Goal: Check status

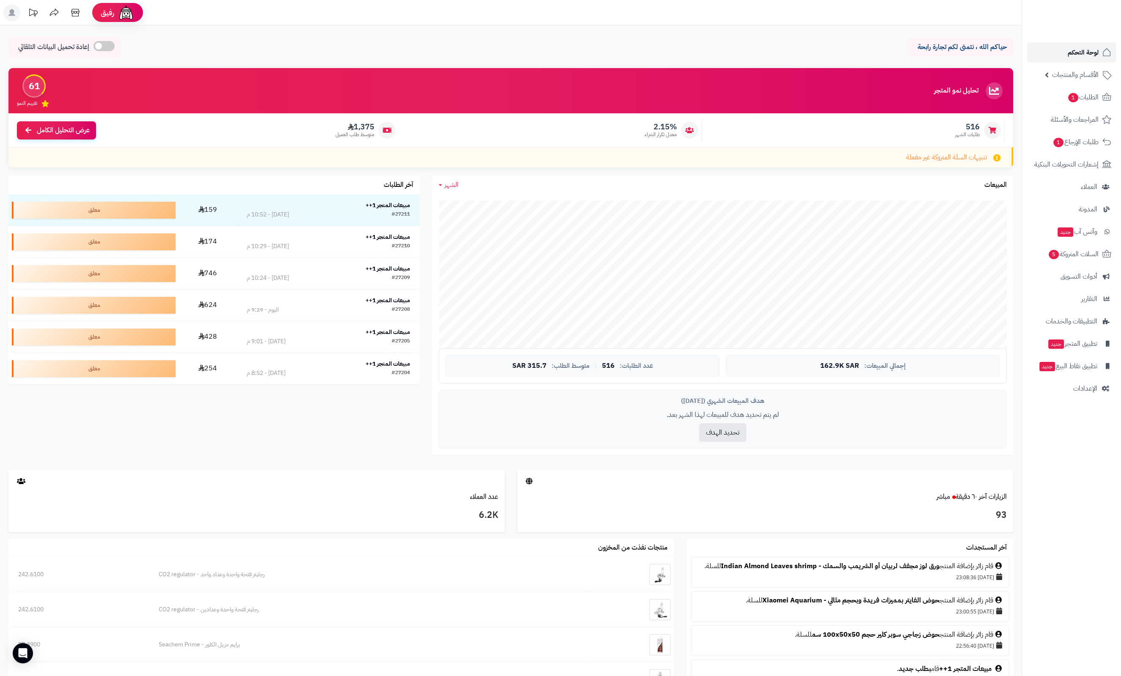
click at [1095, 53] on span "لوحة التحكم" at bounding box center [1082, 53] width 31 height 12
click at [1078, 54] on span "لوحة التحكم" at bounding box center [1082, 53] width 31 height 12
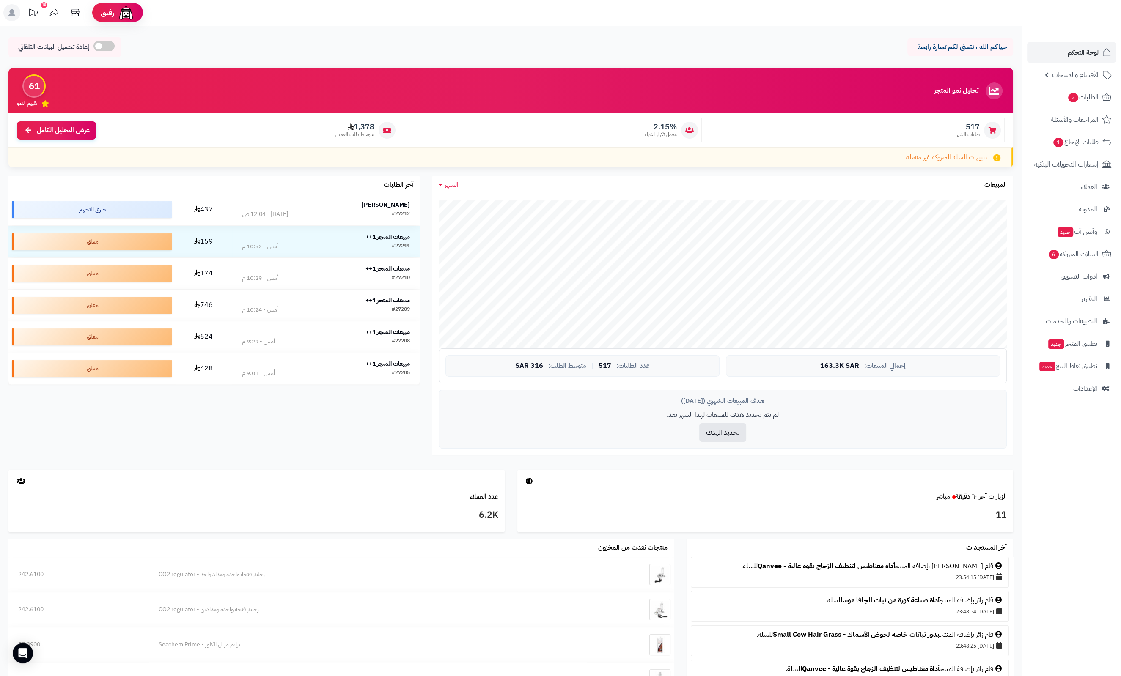
click at [384, 205] on strong "علاء ملطاني" at bounding box center [386, 204] width 48 height 9
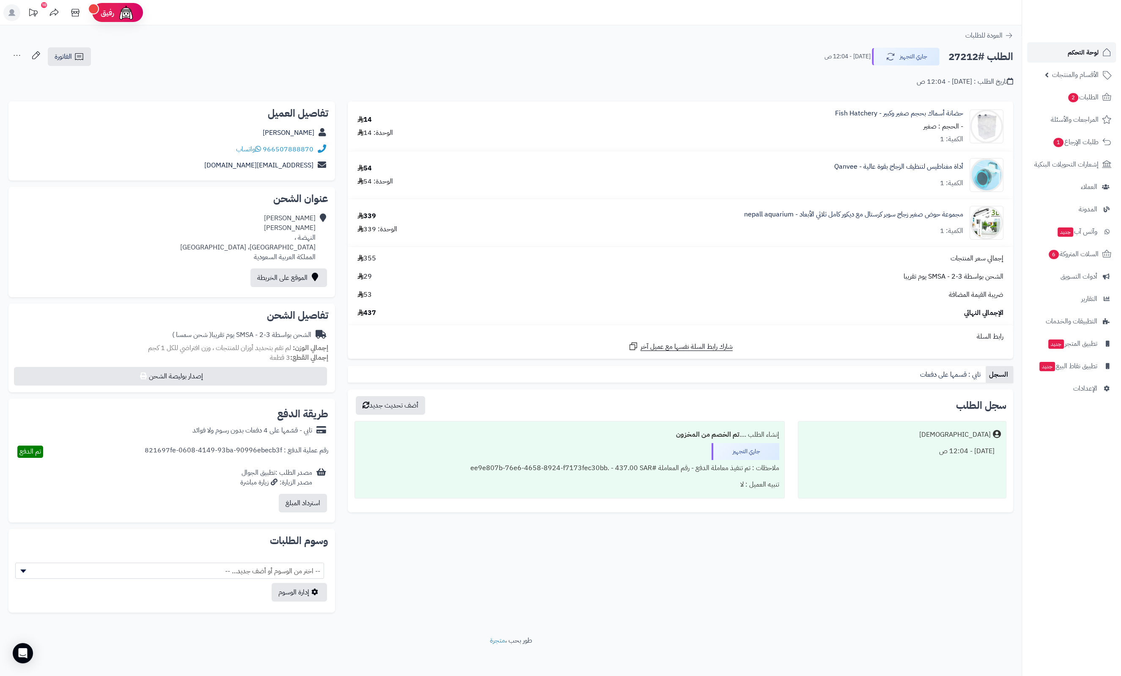
click at [1074, 53] on span "لوحة التحكم" at bounding box center [1082, 53] width 31 height 12
